Goal: Purchase product/service

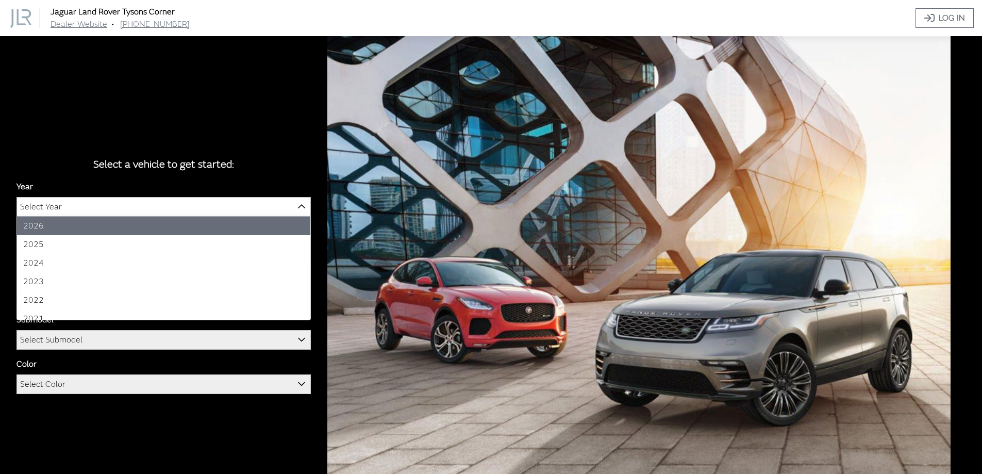
click at [264, 207] on span "Select Year" at bounding box center [163, 206] width 293 height 19
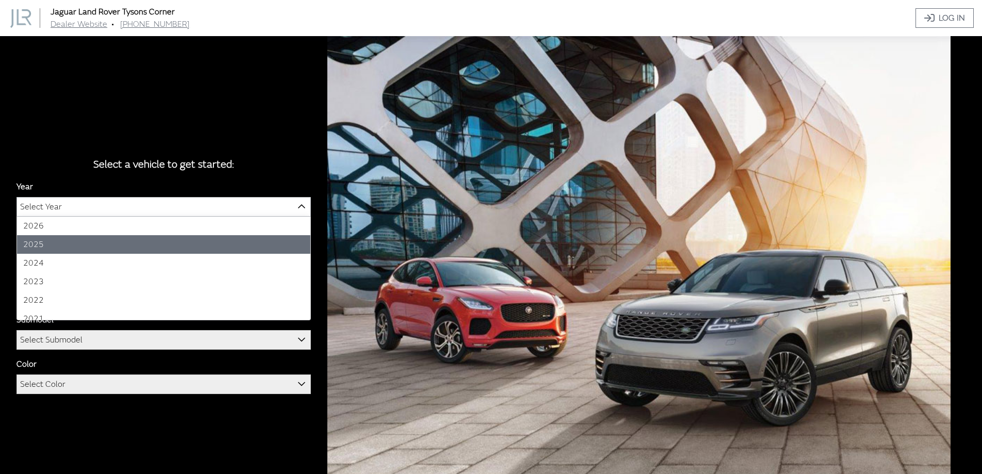
select select "43"
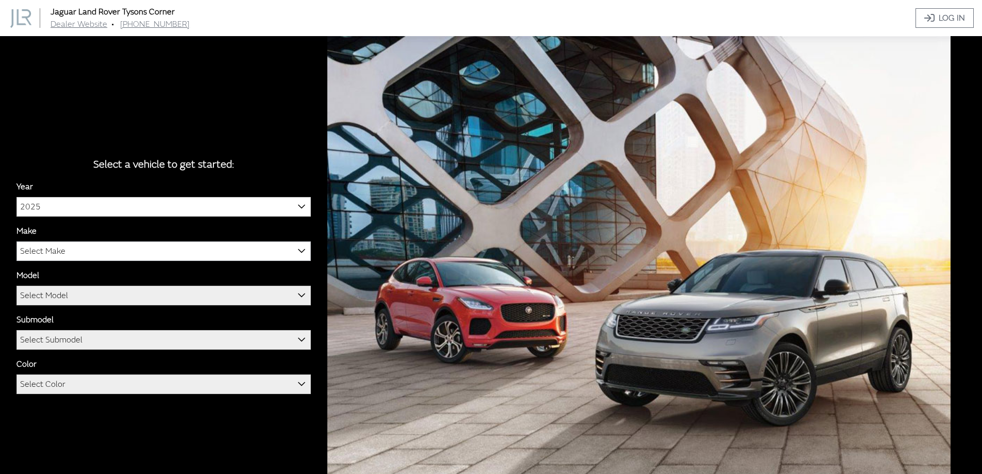
click at [188, 248] on span "Select Make" at bounding box center [163, 251] width 293 height 19
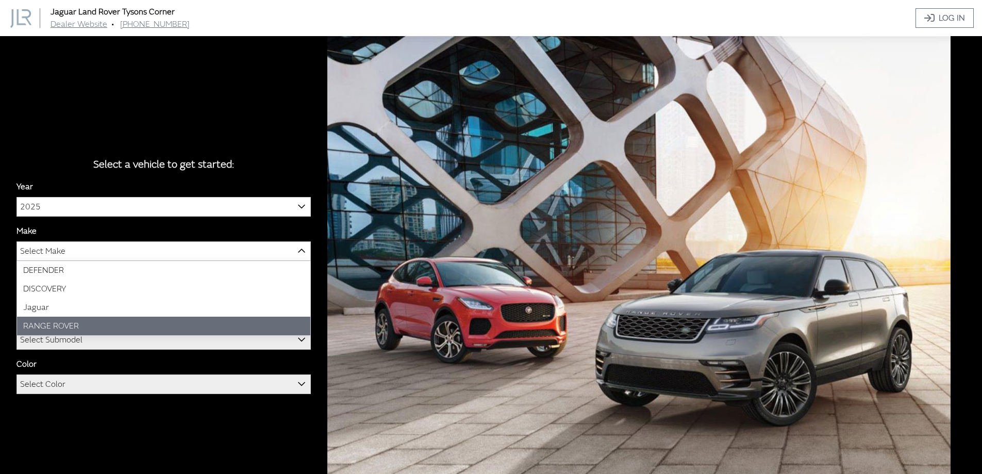
select select "66"
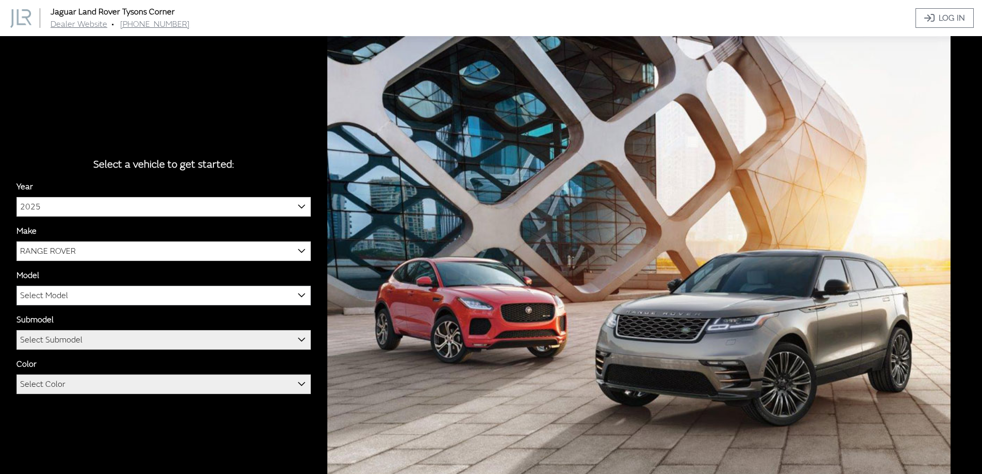
click at [127, 292] on span "Select Model" at bounding box center [163, 295] width 293 height 19
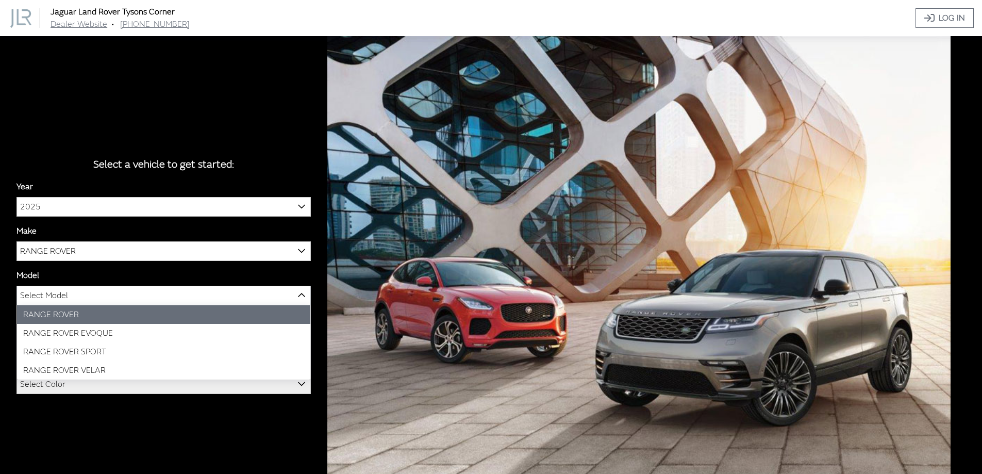
click at [97, 304] on span "Select Model" at bounding box center [163, 295] width 293 height 19
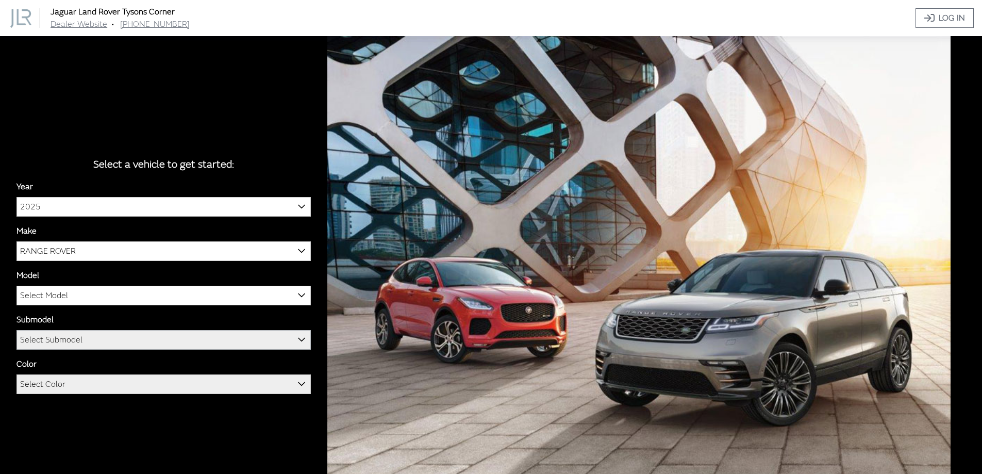
click at [95, 344] on span "Select Submodel" at bounding box center [163, 339] width 293 height 19
click at [95, 342] on span "Select Submodel" at bounding box center [163, 339] width 293 height 19
click at [92, 300] on span "Select Model" at bounding box center [163, 295] width 293 height 19
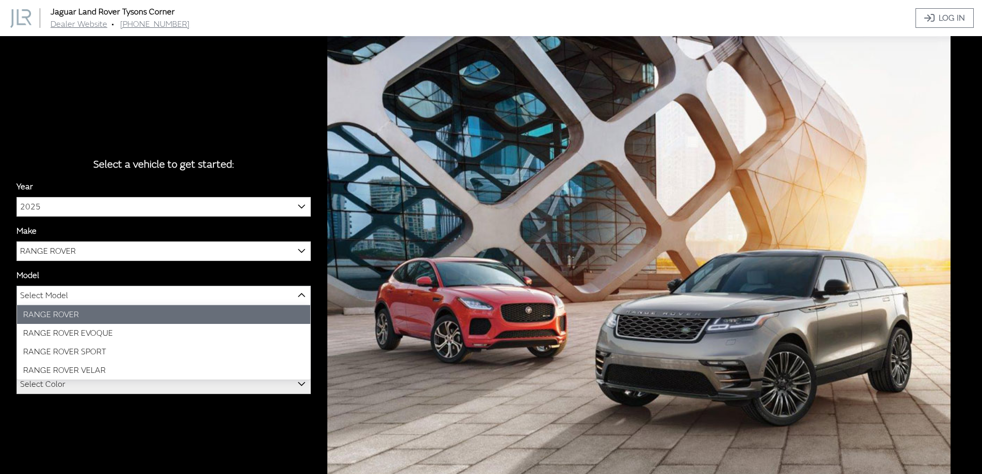
select select "1348"
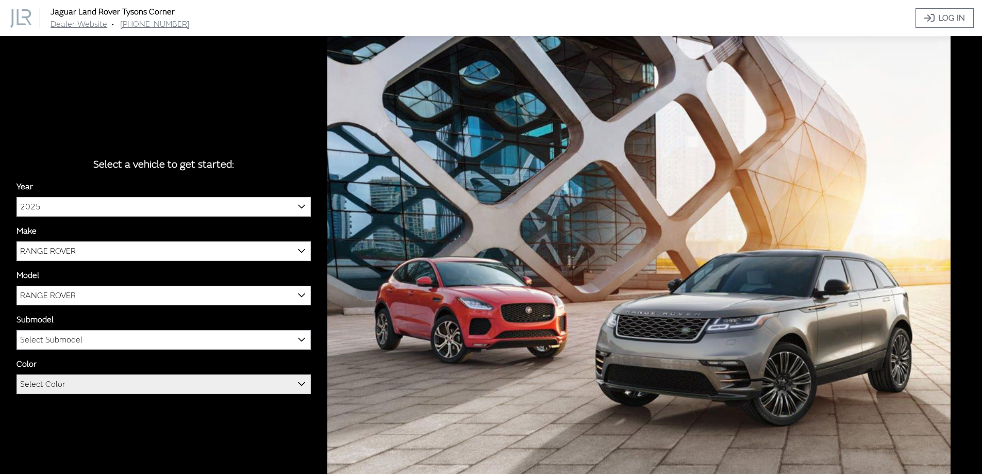
click at [86, 344] on span "Select Submodel" at bounding box center [163, 339] width 293 height 19
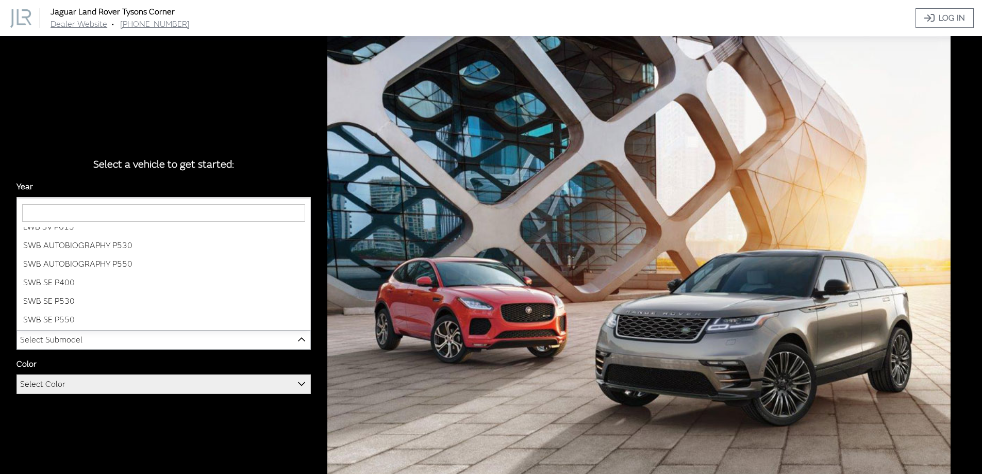
scroll to position [101, 0]
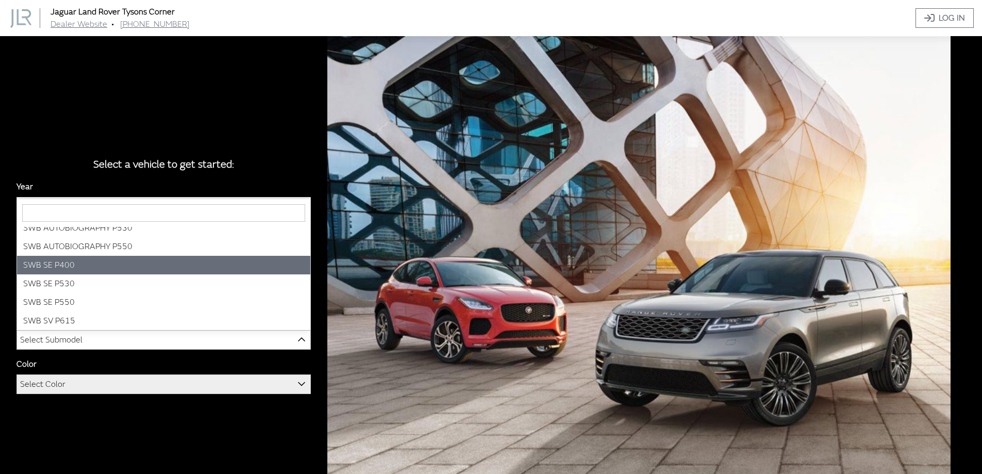
select select "3880"
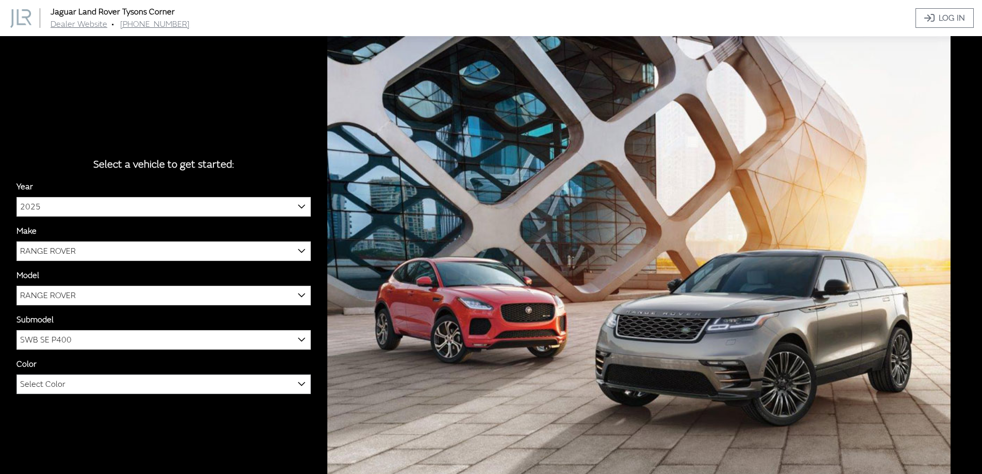
click at [111, 381] on span "Select Color" at bounding box center [163, 384] width 293 height 19
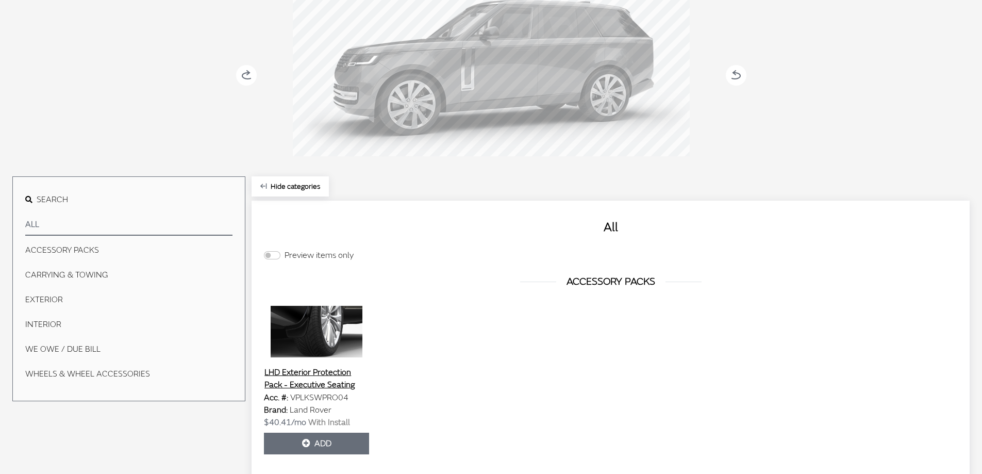
scroll to position [258, 0]
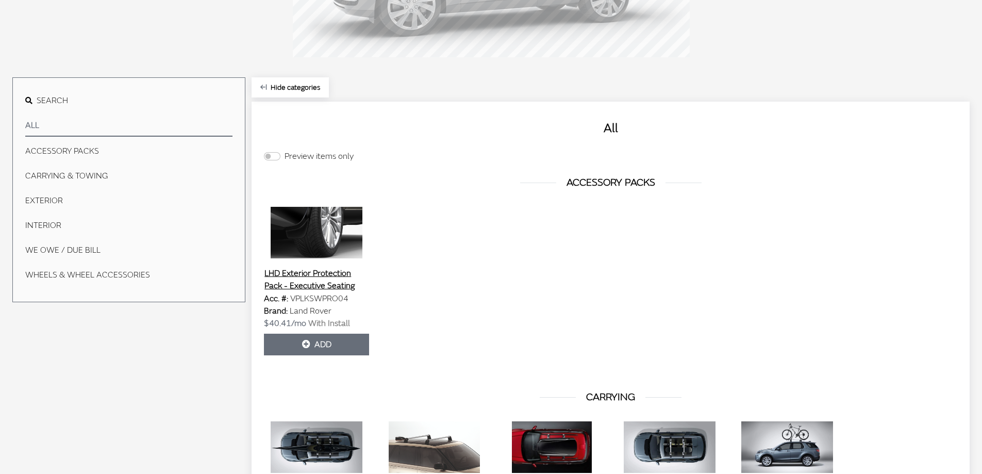
click at [45, 198] on button "EXTERIOR" at bounding box center [128, 200] width 207 height 21
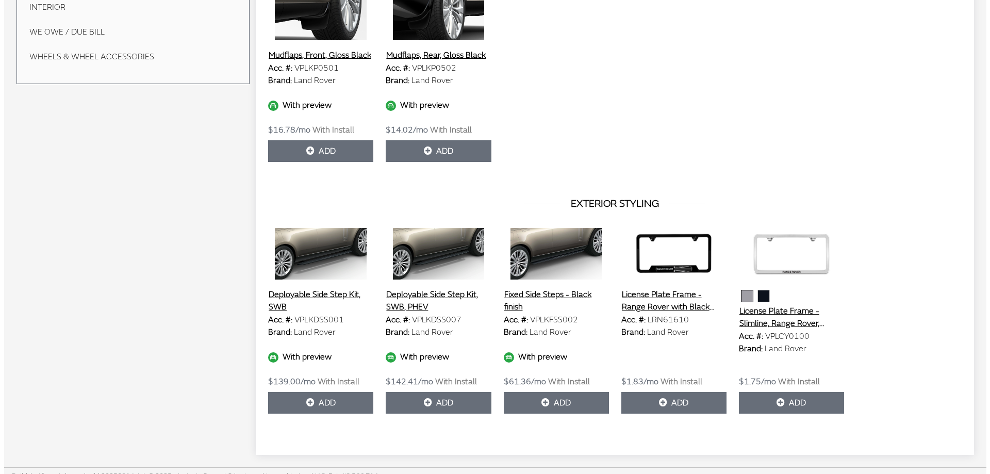
scroll to position [486, 0]
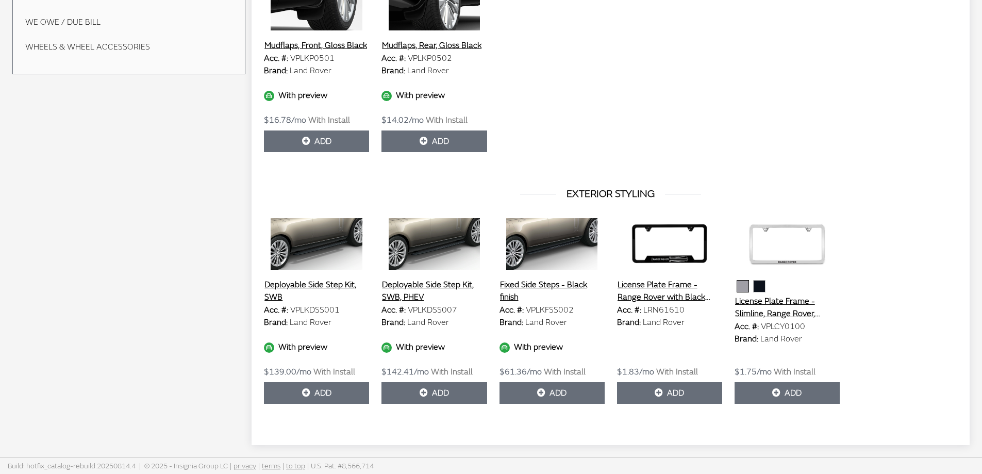
click at [291, 286] on button "Deployable Side Step Kit, SWB" at bounding box center [316, 291] width 105 height 26
